Goal: Information Seeking & Learning: Learn about a topic

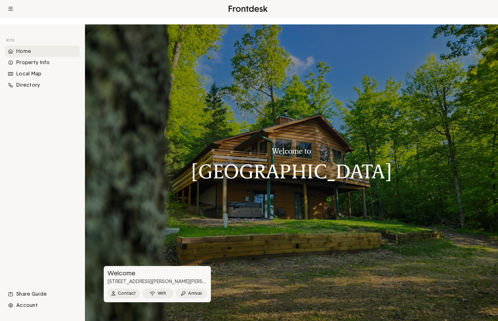
click at [311, 200] on div "Welcome to [GEOGRAPHIC_DATA]" at bounding box center [291, 161] width 201 height 78
click at [315, 160] on h1 "[GEOGRAPHIC_DATA]" at bounding box center [291, 171] width 201 height 22
click at [30, 57] on div "Home" at bounding box center [42, 51] width 75 height 11
click at [41, 68] on div "Property Info" at bounding box center [42, 62] width 75 height 11
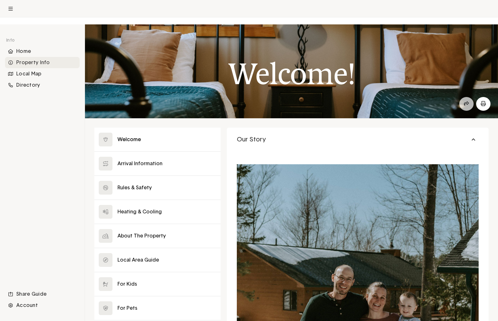
click at [464, 106] on icon at bounding box center [466, 103] width 5 height 4
click at [370, 118] on div "Welcome!" at bounding box center [291, 71] width 413 height 94
click at [154, 151] on button at bounding box center [157, 140] width 126 height 24
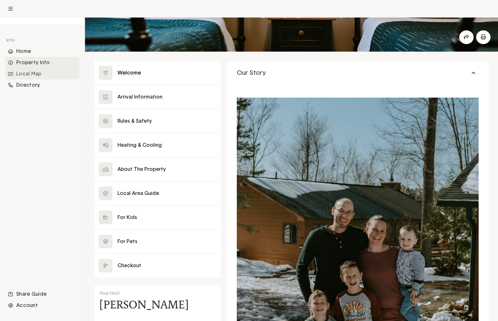
scroll to position [51, 0]
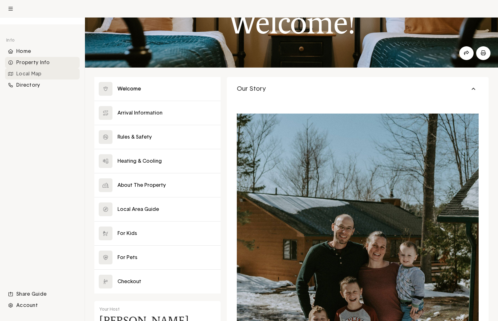
click at [22, 79] on div "Local Map" at bounding box center [42, 73] width 75 height 11
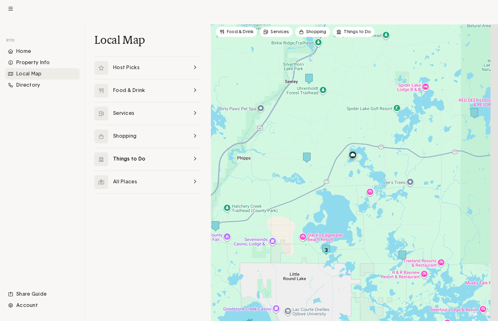
click at [135, 170] on link at bounding box center [147, 159] width 107 height 23
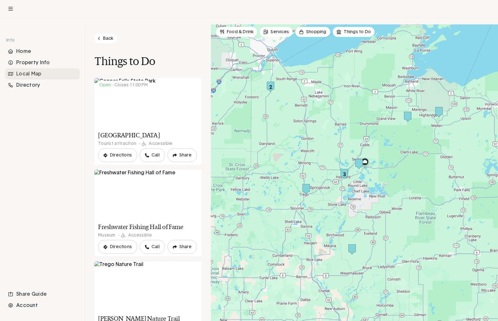
click at [348, 175] on img "3" at bounding box center [345, 174] width 8 height 10
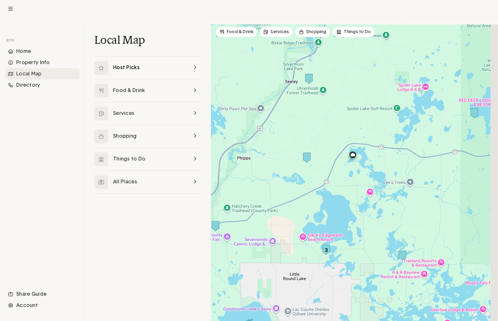
click at [151, 79] on link at bounding box center [147, 68] width 107 height 23
click at [142, 170] on link at bounding box center [147, 159] width 107 height 23
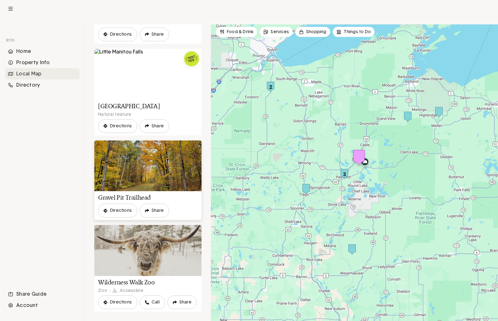
scroll to position [984, 0]
click at [127, 235] on link at bounding box center [147, 268] width 107 height 87
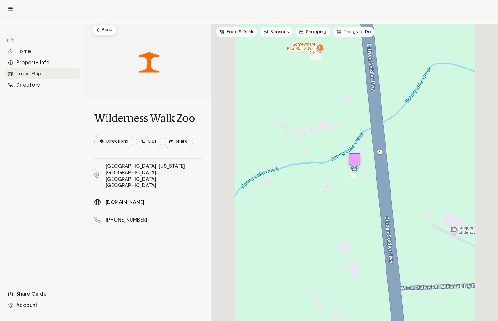
click at [155, 211] on link "[DOMAIN_NAME]" at bounding box center [147, 202] width 107 height 17
click at [140, 211] on link "[DOMAIN_NAME]" at bounding box center [147, 202] width 107 height 17
